Goal: Task Accomplishment & Management: Use online tool/utility

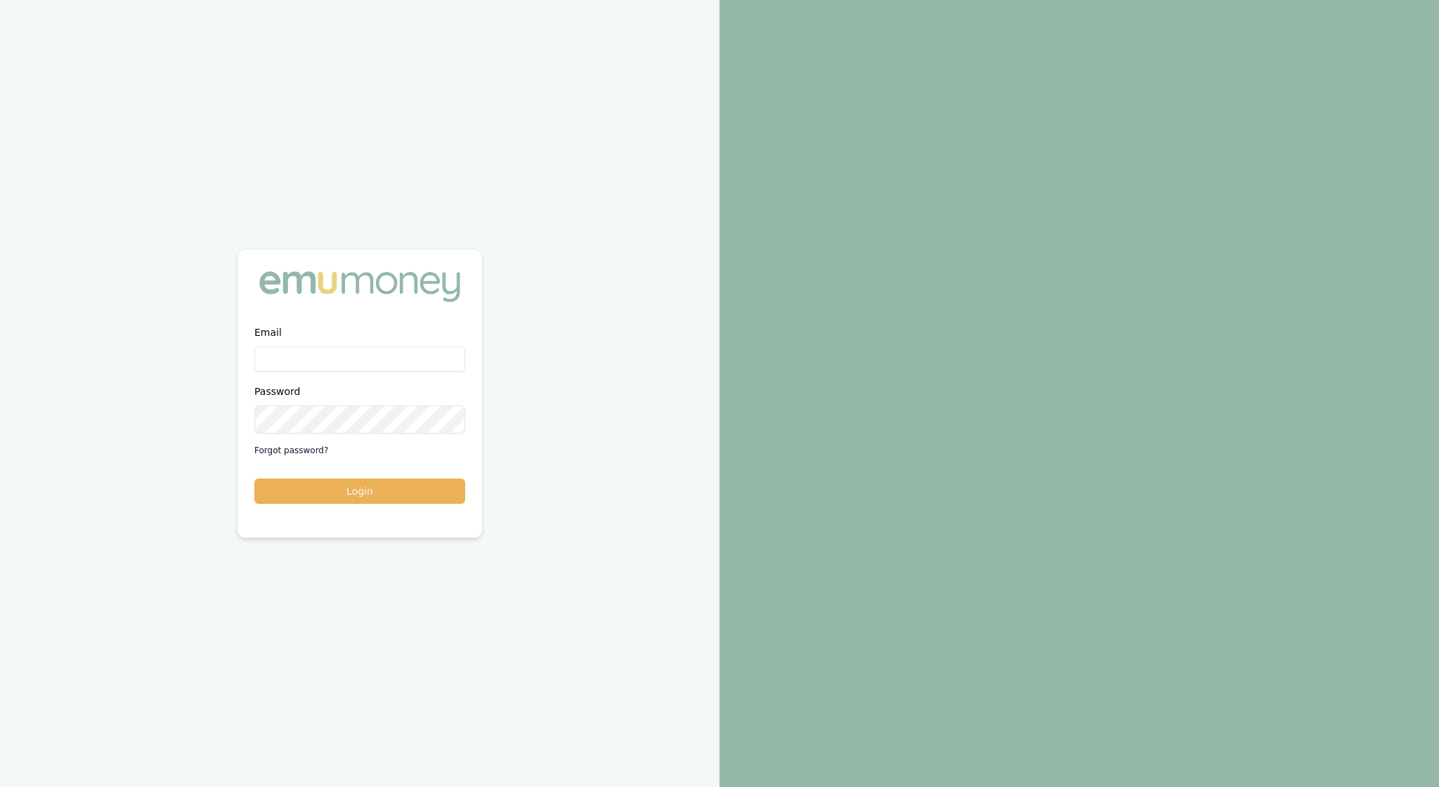
type input "[EMAIL_ADDRESS][PERSON_NAME][DOMAIN_NAME]"
click at [360, 498] on button "Login" at bounding box center [359, 491] width 211 height 25
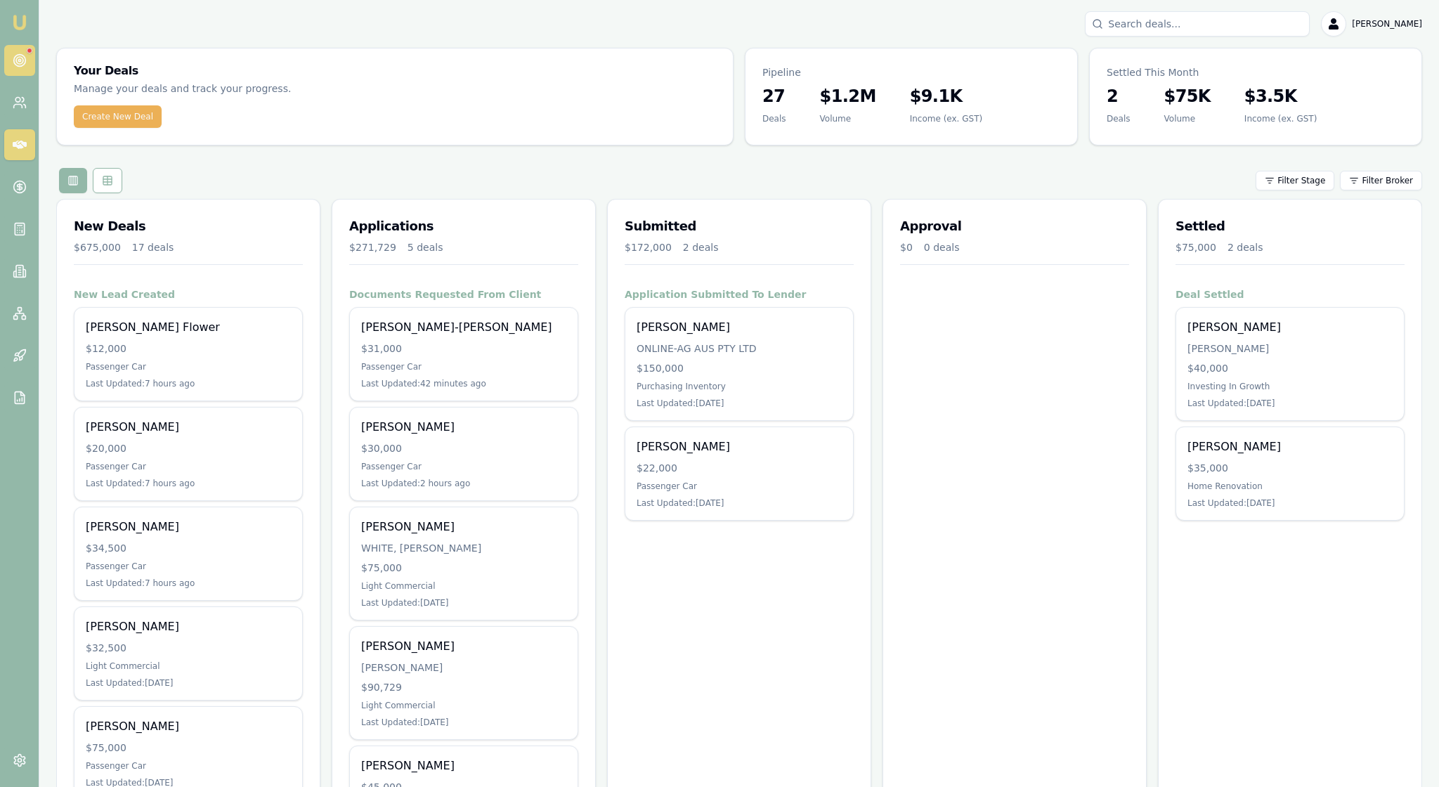
click at [27, 60] on icon at bounding box center [20, 60] width 14 height 14
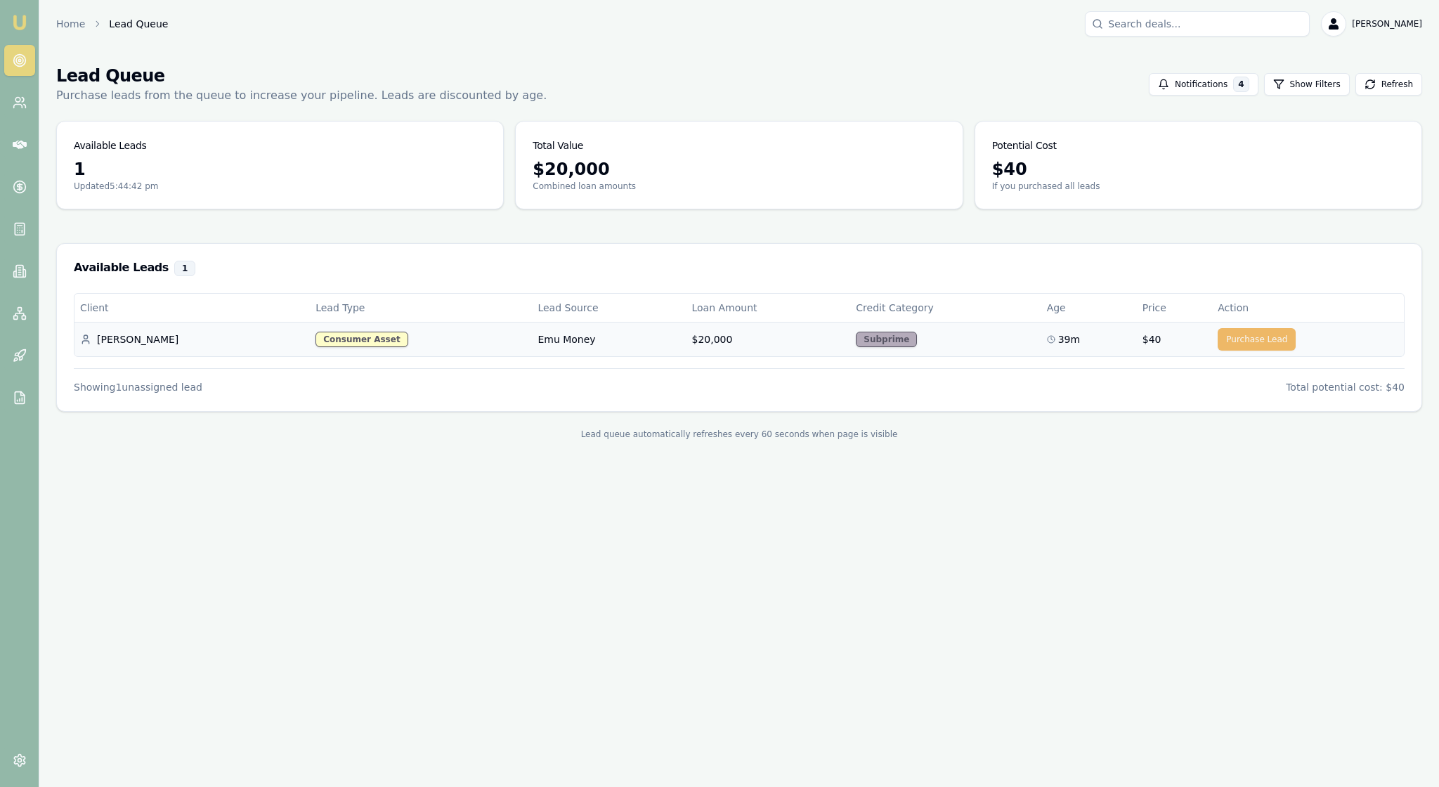
click at [1248, 351] on button "Purchase Lead" at bounding box center [1257, 339] width 78 height 22
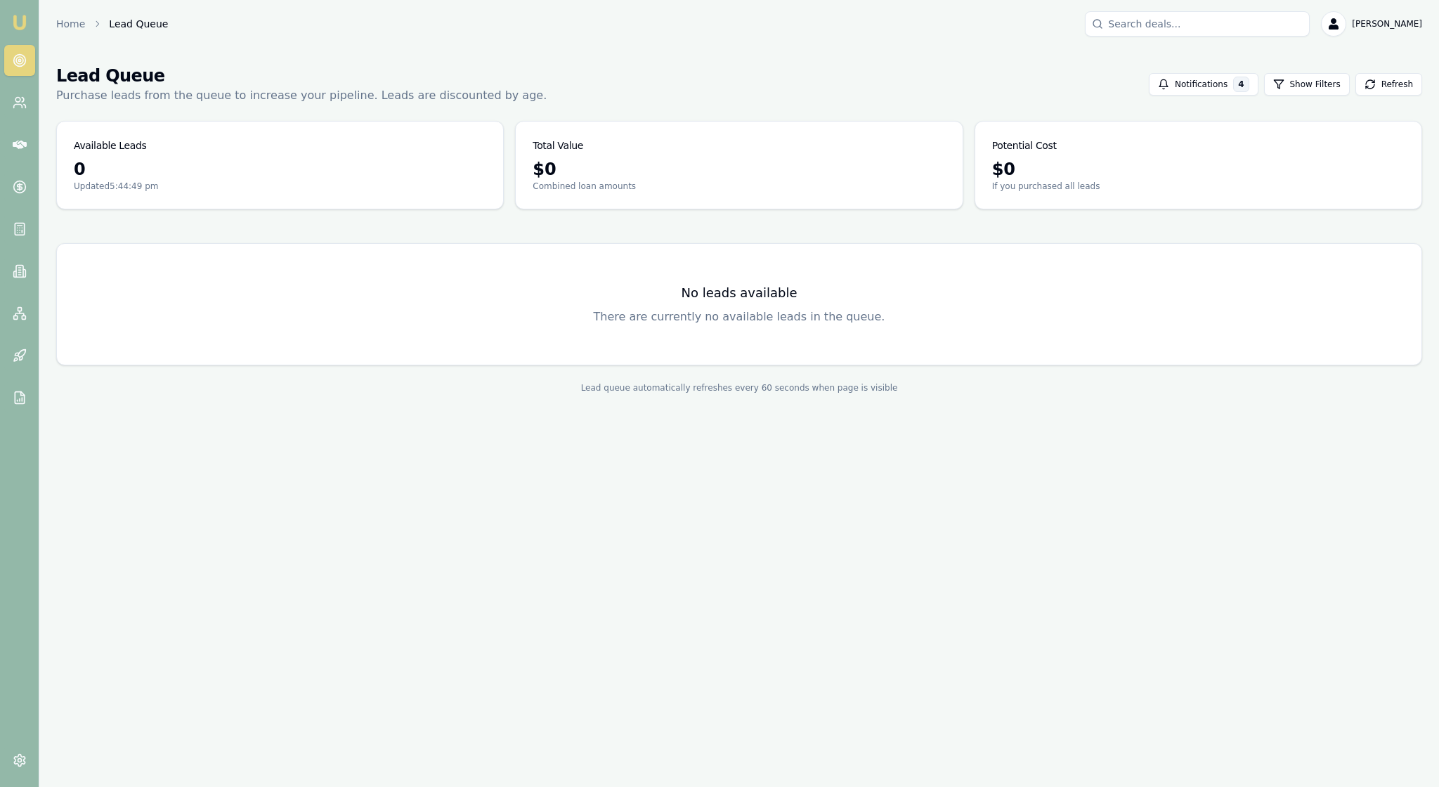
click at [22, 30] on img at bounding box center [19, 22] width 17 height 17
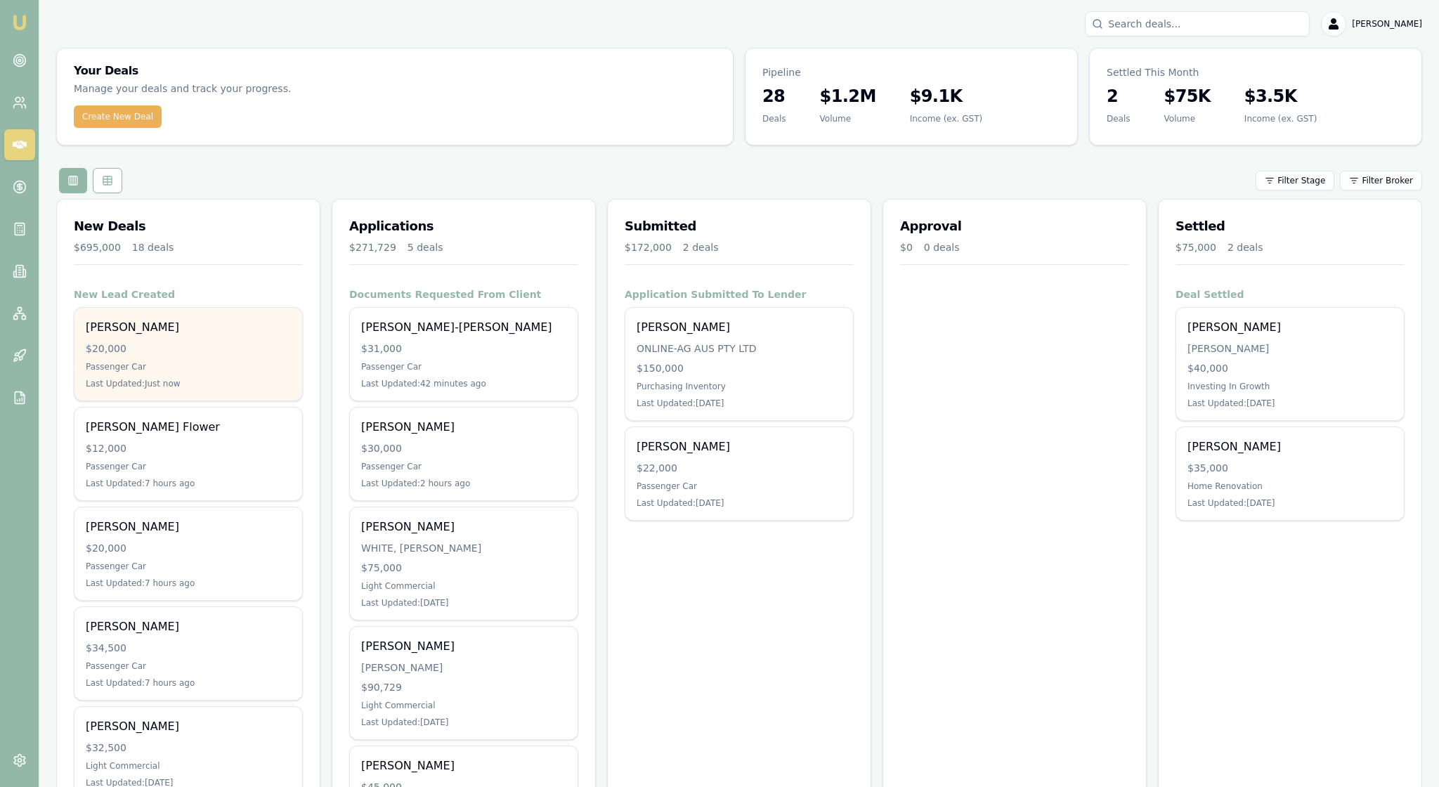
click at [201, 356] on div "$20,000" at bounding box center [188, 348] width 205 height 14
